Goal: Obtain resource: Obtain resource

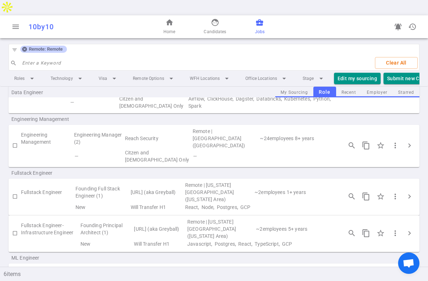
scroll to position [70, 0]
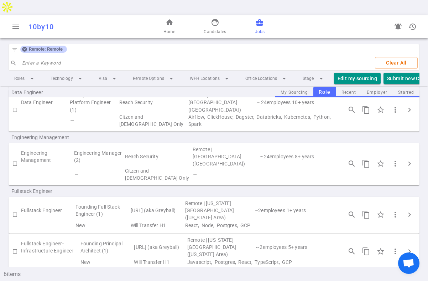
click at [22, 46] on icon at bounding box center [25, 49] width 6 height 6
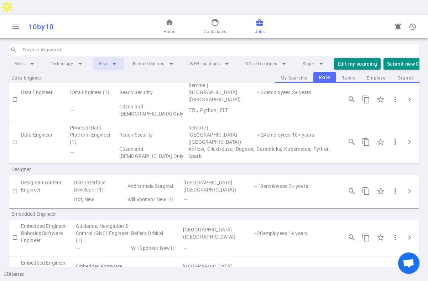
click at [106, 57] on li "Visa arrow_drop_down" at bounding box center [108, 63] width 31 height 13
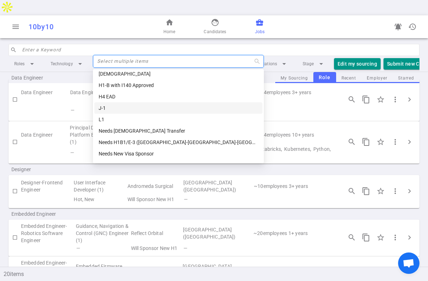
scroll to position [13, 0]
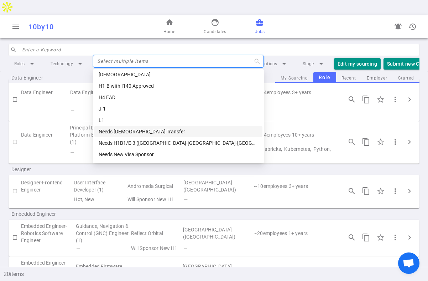
click at [118, 128] on div "Needs [DEMOGRAPHIC_DATA] Transfer" at bounding box center [178, 131] width 159 height 8
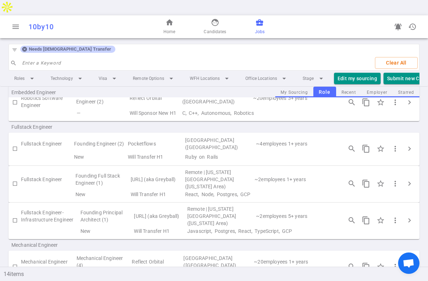
scroll to position [152, 0]
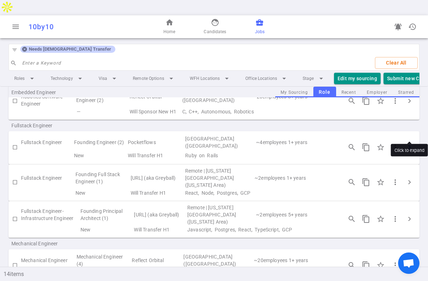
click at [412, 143] on span "chevron_right" at bounding box center [409, 147] width 9 height 9
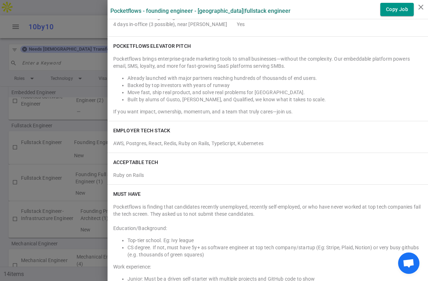
scroll to position [111, 0]
click at [418, 5] on icon "close" at bounding box center [420, 7] width 9 height 9
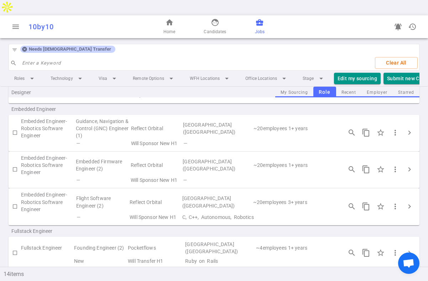
scroll to position [0, 0]
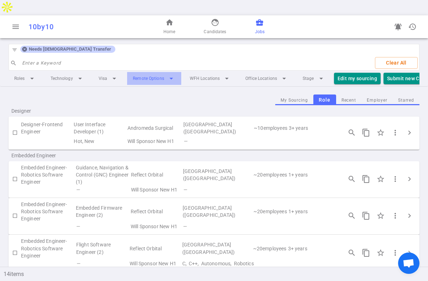
click at [151, 72] on li "Remote Options arrow_drop_down" at bounding box center [154, 78] width 54 height 13
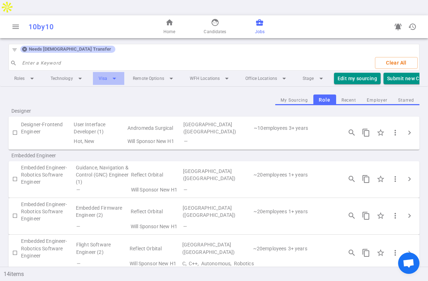
click at [110, 72] on li "Visa arrow_drop_down" at bounding box center [108, 78] width 31 height 13
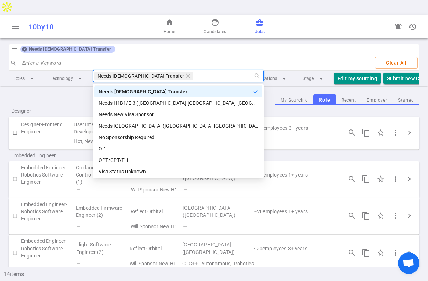
scroll to position [68, 0]
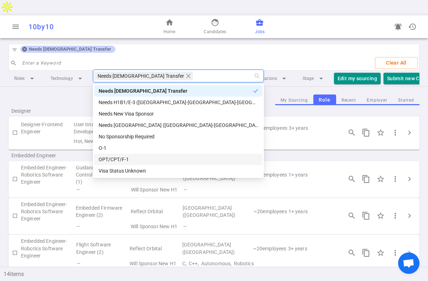
click at [108, 158] on div "OPT/CPT/F-1" at bounding box center [178, 159] width 159 height 8
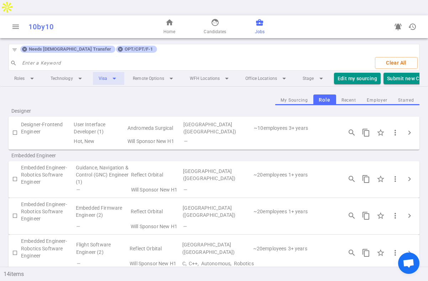
click at [109, 72] on li "Visa arrow_drop_down" at bounding box center [108, 78] width 31 height 13
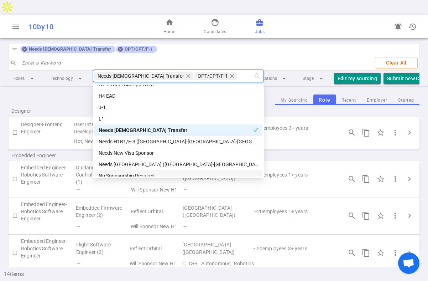
scroll to position [0, 0]
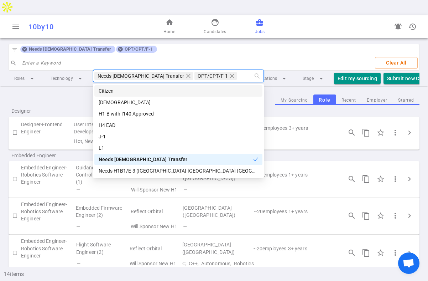
click at [58, 94] on div "My Sourcing Role Recent Employer Starred" at bounding box center [214, 99] width 411 height 11
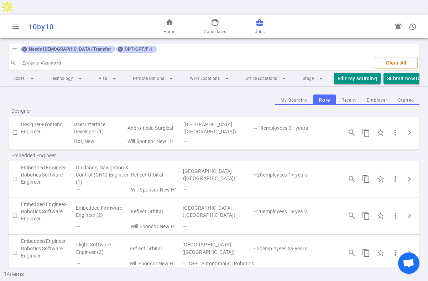
click at [118, 47] on icon at bounding box center [120, 49] width 5 height 5
click at [20, 46] on div "Needs [DEMOGRAPHIC_DATA] Transfer" at bounding box center [67, 49] width 95 height 7
click at [174, 18] on link "home Home" at bounding box center [169, 26] width 12 height 17
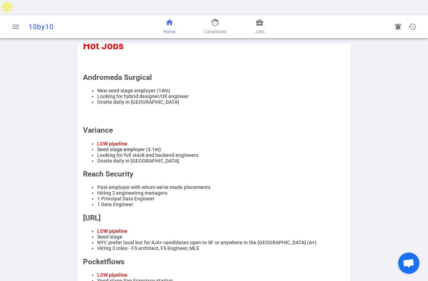
scroll to position [129, 0]
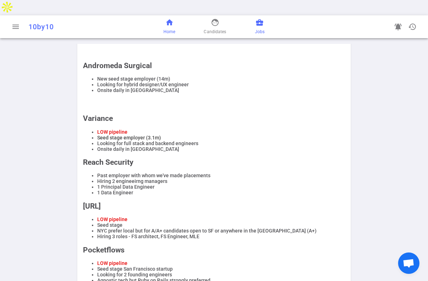
click at [255, 28] on span "Jobs" at bounding box center [260, 31] width 10 height 7
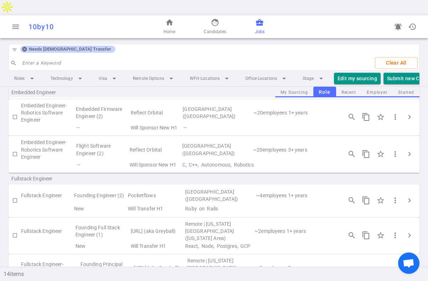
scroll to position [99, 0]
click at [146, 219] on td "[URL] (aka Greyball)" at bounding box center [157, 229] width 54 height 21
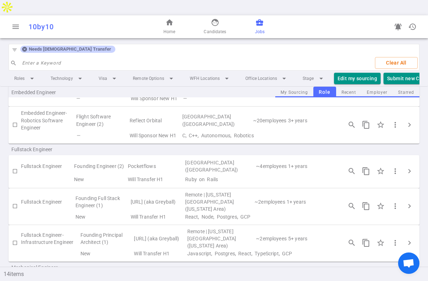
scroll to position [129, 0]
click at [395, 237] on span "more_vert" at bounding box center [395, 241] width 9 height 9
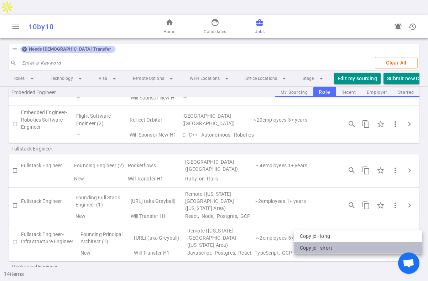
click at [334, 245] on li "Copy JD - short" at bounding box center [358, 248] width 128 height 12
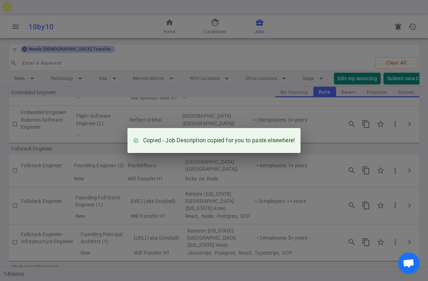
click at [309, 167] on div "Copied - Job Description copied for you to paste elsewhere!" at bounding box center [214, 140] width 428 height 281
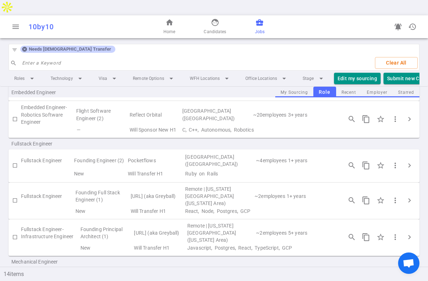
scroll to position [133, 0]
click at [408, 233] on span "chevron_right" at bounding box center [409, 237] width 9 height 9
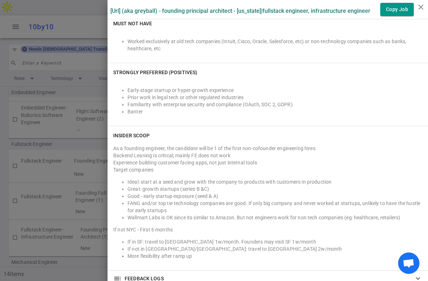
scroll to position [0, 0]
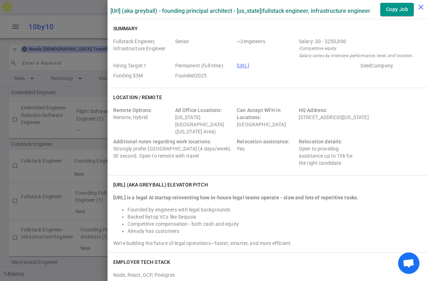
click at [418, 5] on icon "close" at bounding box center [420, 7] width 9 height 9
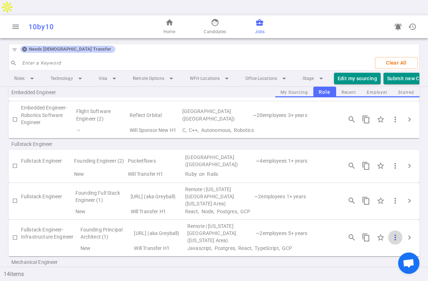
click at [395, 233] on span "more_vert" at bounding box center [395, 237] width 9 height 9
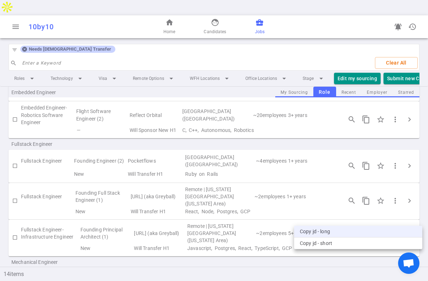
click at [332, 230] on li "Copy JD - long" at bounding box center [358, 231] width 128 height 12
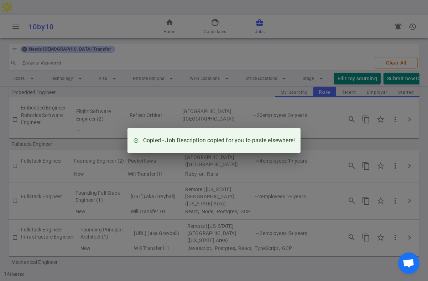
click at [184, 190] on div "Copied - Job Description copied for you to paste elsewhere!" at bounding box center [214, 140] width 428 height 281
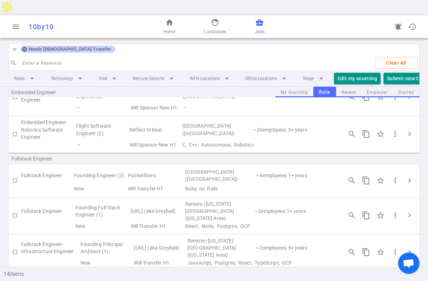
scroll to position [119, 0]
click at [395, 210] on span "more_vert" at bounding box center [395, 214] width 9 height 9
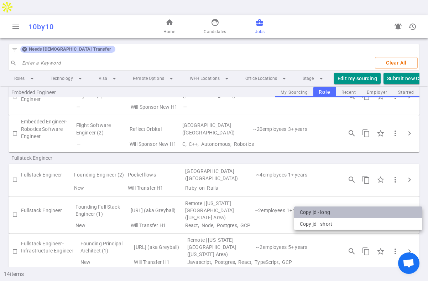
click at [346, 212] on li "Copy JD - long" at bounding box center [358, 212] width 128 height 12
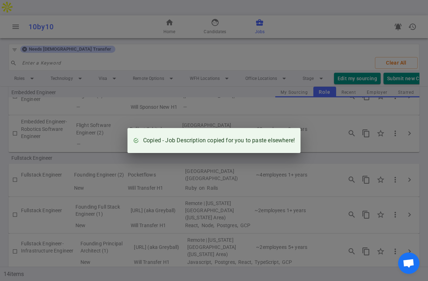
click at [145, 29] on div "Copied - Job Description copied for you to paste elsewhere!" at bounding box center [214, 140] width 428 height 281
